Goal: Task Accomplishment & Management: Use online tool/utility

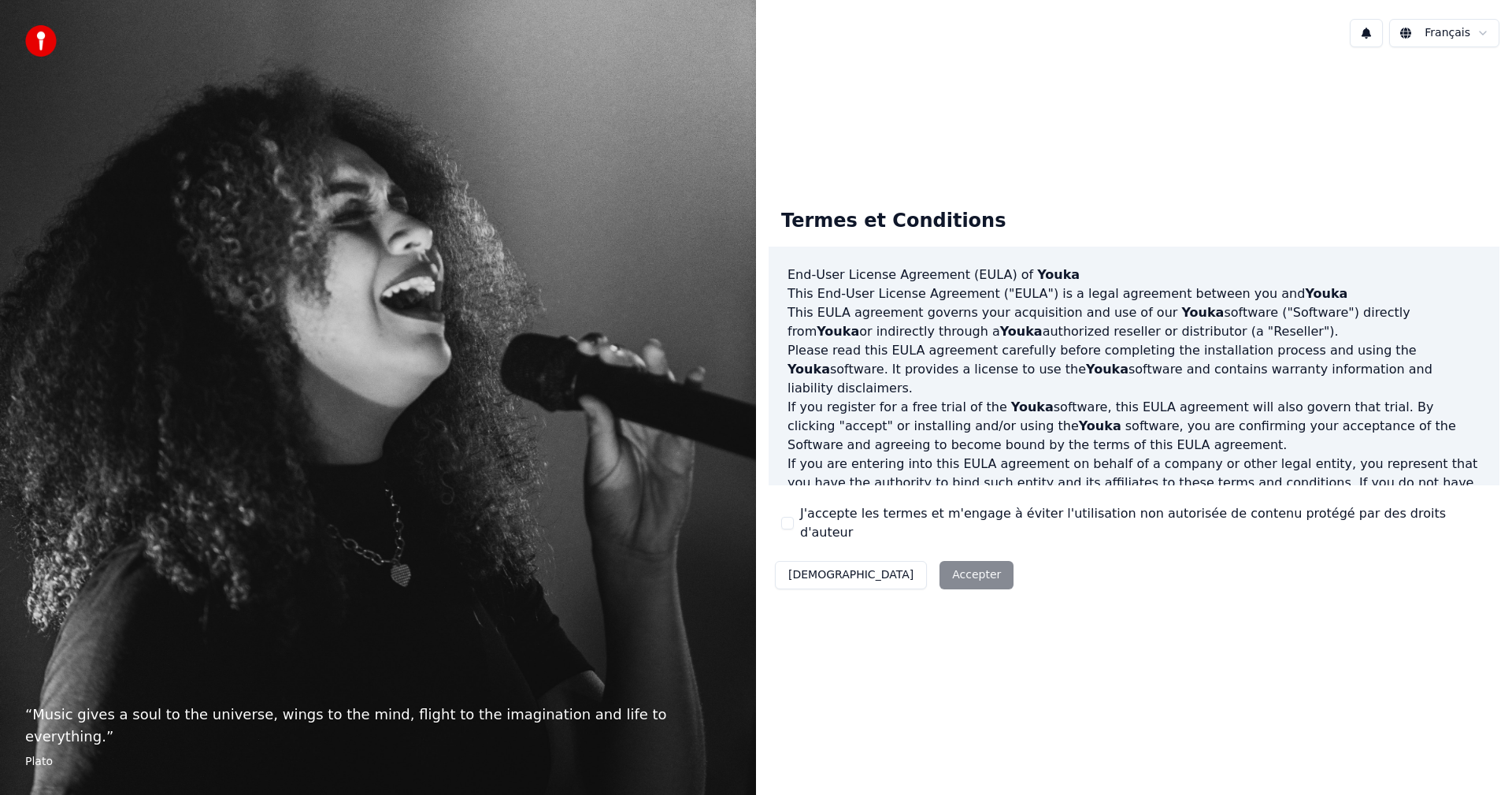
click at [781, 519] on button "J'accepte les termes et m'engage à éviter l'utilisation non autorisée de conten…" at bounding box center [788, 523] width 13 height 13
click at [939, 567] on button "Accepter" at bounding box center [976, 575] width 74 height 28
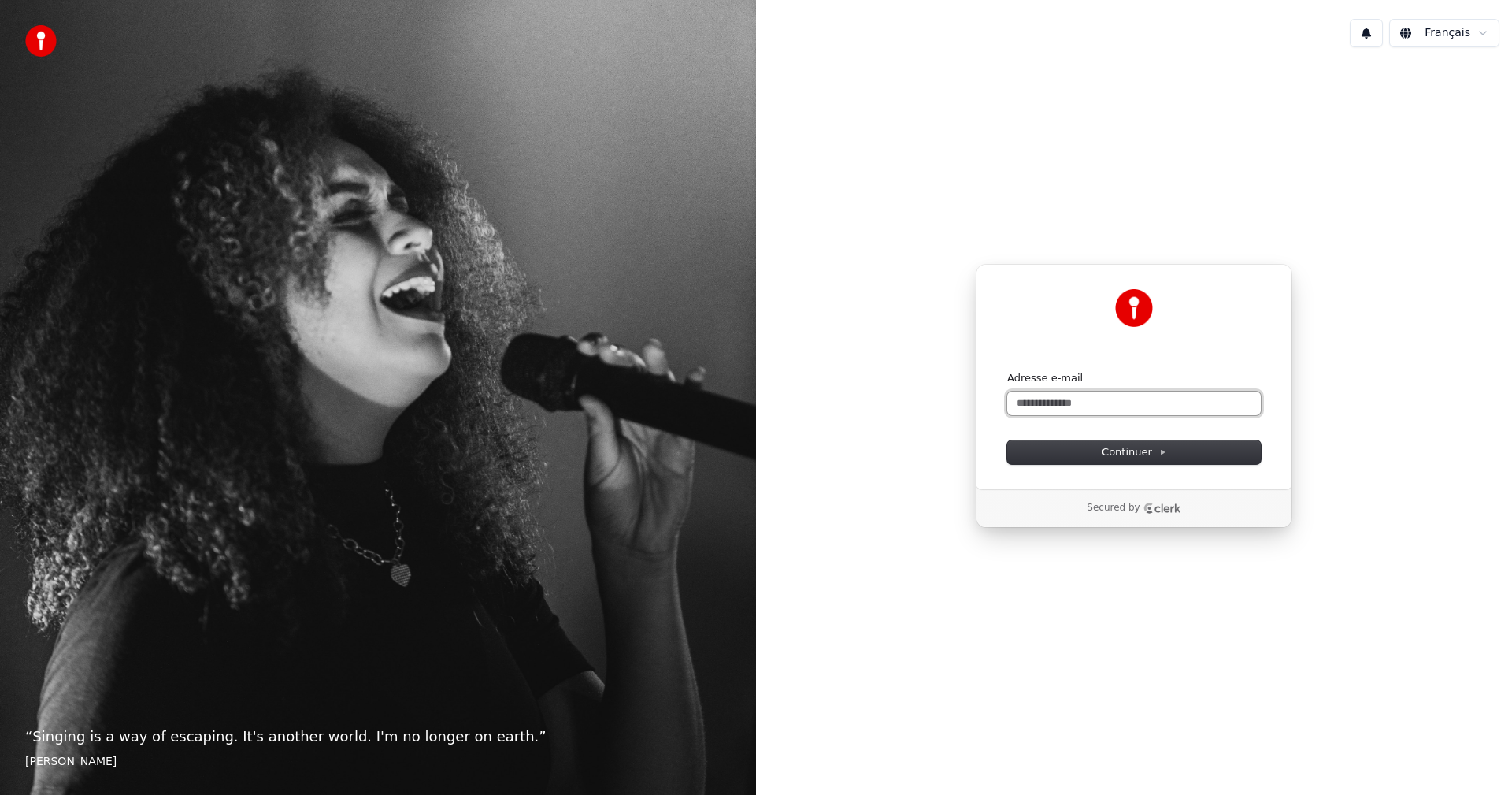
click at [1016, 409] on input "Adresse e-mail" at bounding box center [1134, 403] width 254 height 23
click at [1030, 405] on input "Adresse e-mail" at bounding box center [1134, 403] width 254 height 23
click at [1057, 451] on button "Continuer" at bounding box center [1134, 452] width 254 height 23
type input "**********"
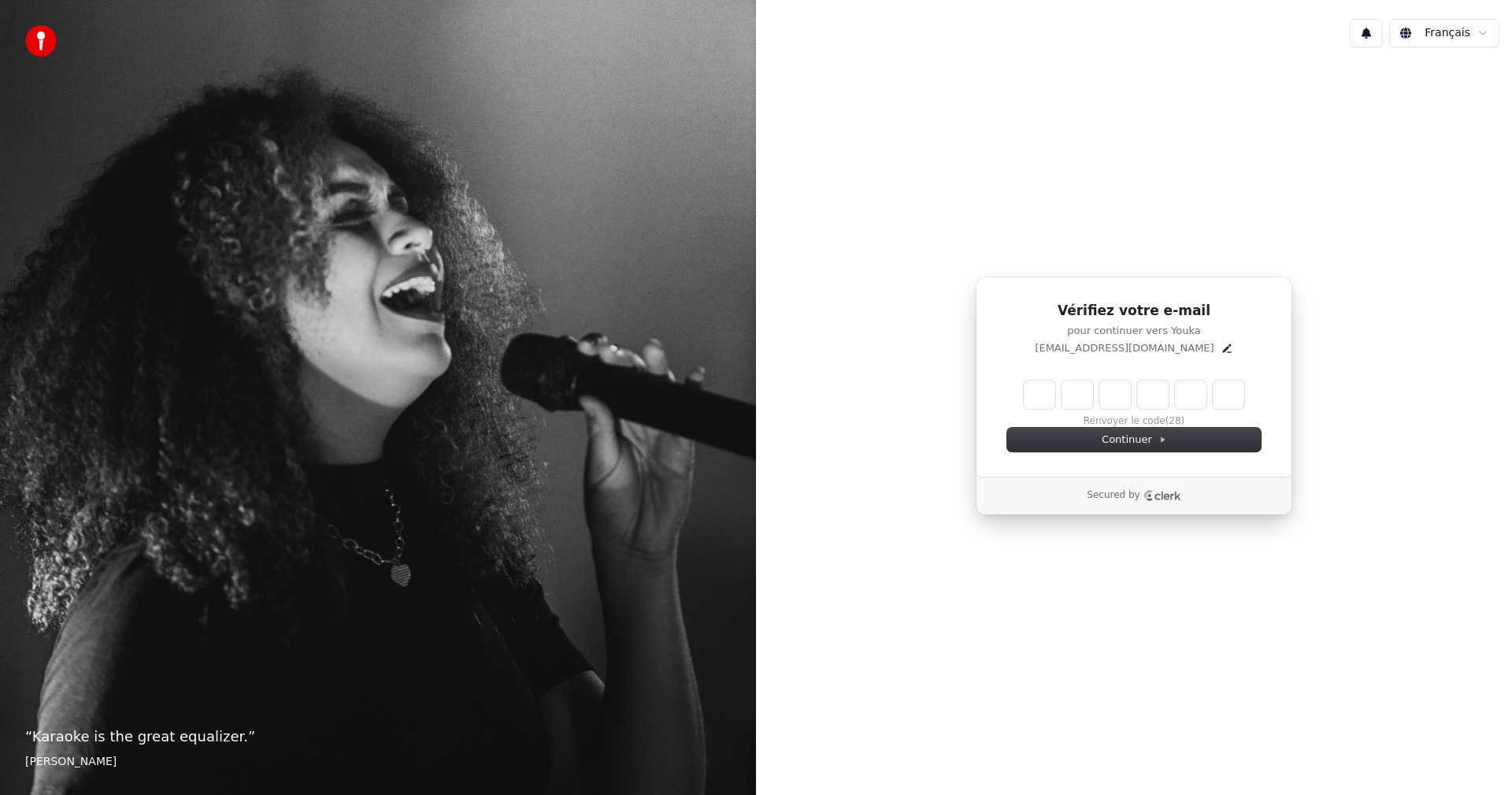
click at [1022, 406] on div "Renvoyer le code (28)" at bounding box center [1134, 404] width 254 height 47
click at [1027, 396] on input "Enter verification code" at bounding box center [1134, 394] width 220 height 28
type input "******"
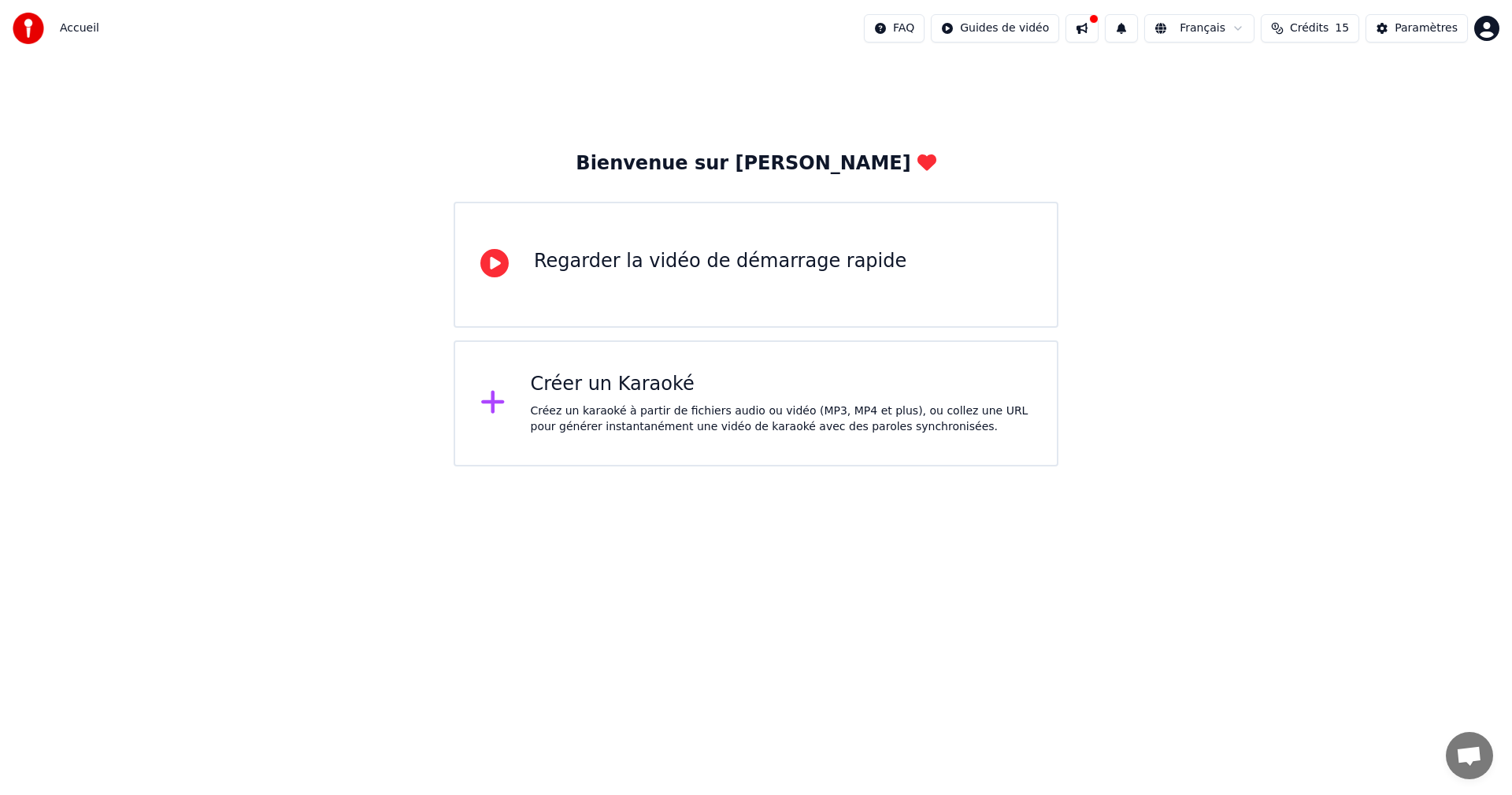
click at [669, 266] on div "Regarder la vidéo de démarrage rapide" at bounding box center [720, 261] width 372 height 25
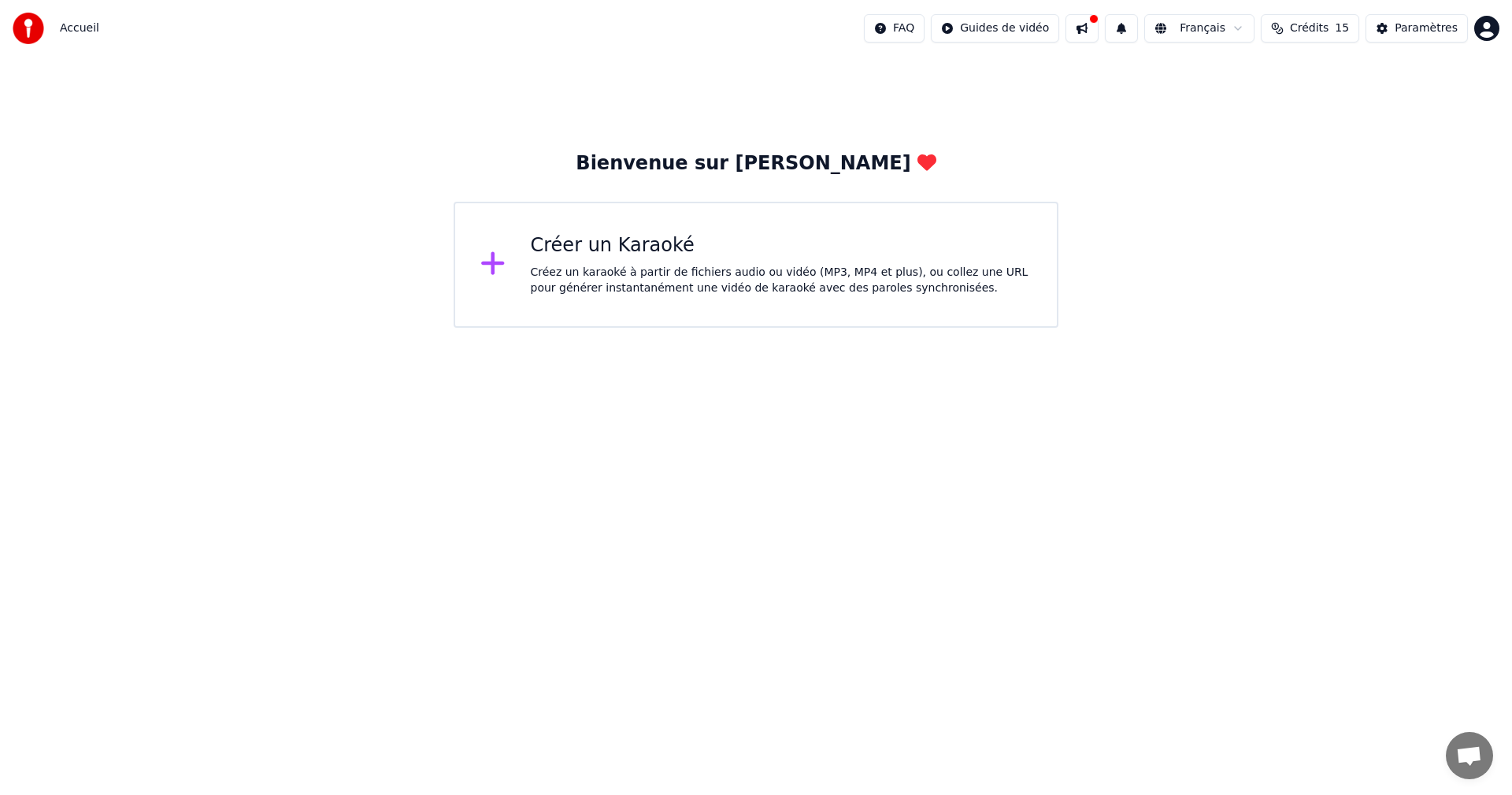
click at [746, 239] on div "Créer un Karaoké" at bounding box center [781, 246] width 501 height 25
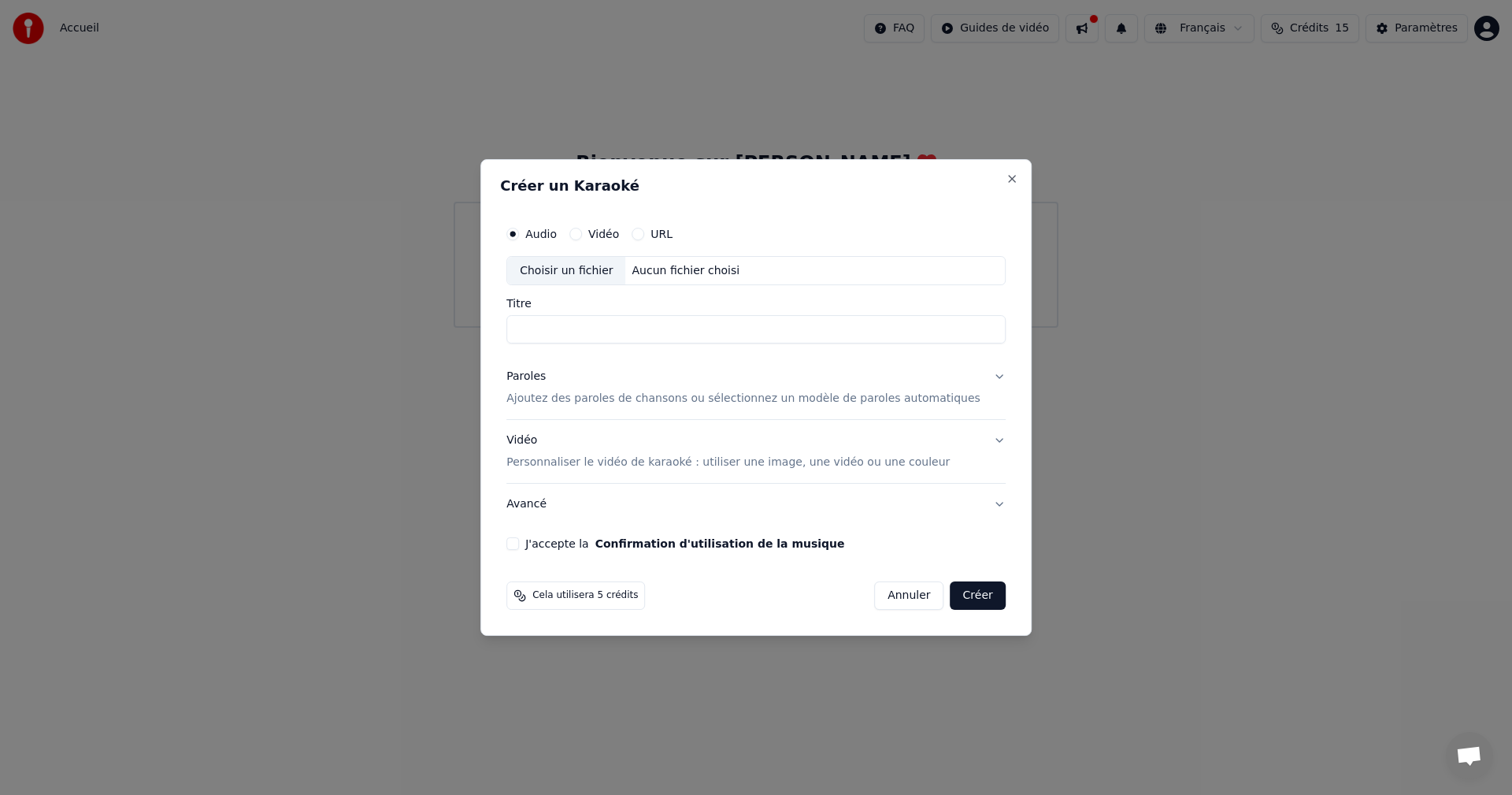
click at [683, 267] on div "Aucun fichier choisi" at bounding box center [686, 270] width 120 height 15
click at [572, 323] on input "Titre" at bounding box center [756, 330] width 499 height 28
click at [1005, 182] on button "Close" at bounding box center [1012, 179] width 13 height 13
